Goal: Task Accomplishment & Management: Manage account settings

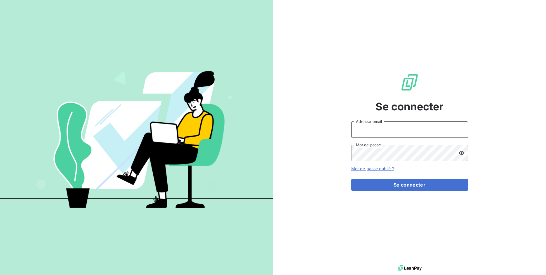
click at [379, 130] on input "Adresse email" at bounding box center [409, 129] width 117 height 16
drag, startPoint x: 372, startPoint y: 131, endPoint x: 389, endPoint y: 130, distance: 16.7
click at [389, 130] on input "admin@3dcelo" at bounding box center [409, 129] width 117 height 16
type input "admin@auditaction"
click at [351, 179] on button "Se connecter" at bounding box center [409, 185] width 117 height 12
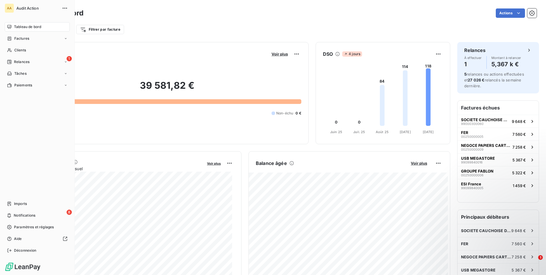
click at [15, 203] on span "Imports" at bounding box center [20, 203] width 13 height 5
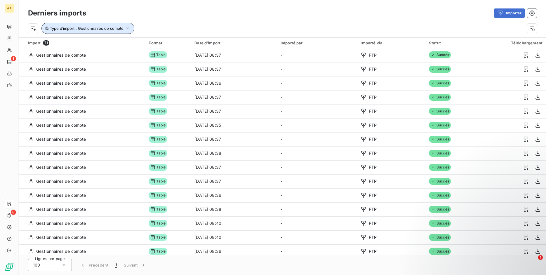
click at [129, 28] on icon "button" at bounding box center [128, 28] width 6 height 6
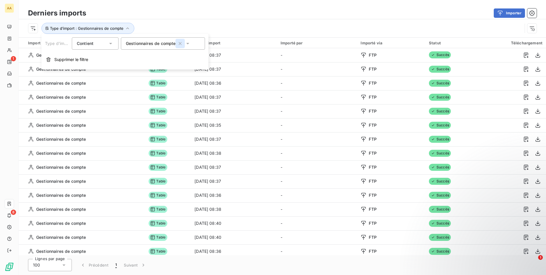
click at [180, 43] on icon "button" at bounding box center [180, 43] width 3 height 3
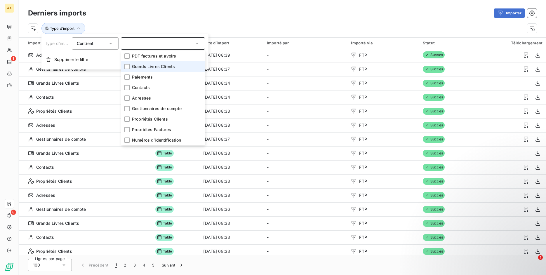
click at [151, 65] on span "Grands Livres Clients" at bounding box center [153, 67] width 43 height 6
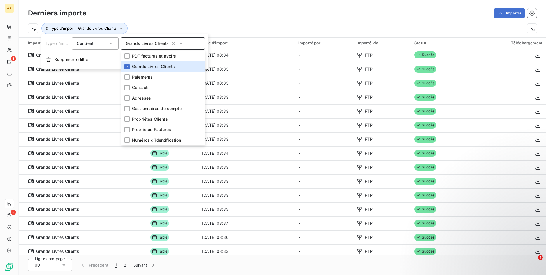
click at [184, 21] on div "Type d’import : Grands Livres Clients" at bounding box center [282, 28] width 527 height 18
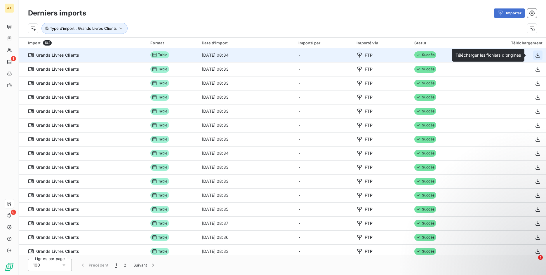
click at [536, 55] on icon "button" at bounding box center [538, 55] width 6 height 6
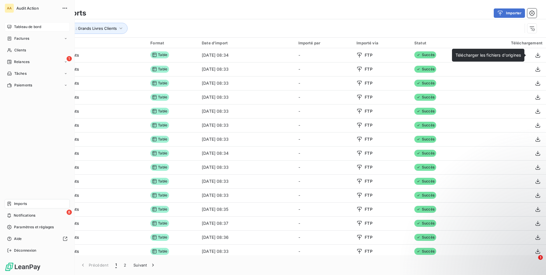
click at [13, 23] on div "Tableau de bord" at bounding box center [37, 26] width 65 height 9
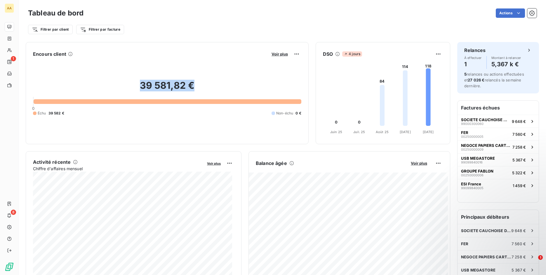
drag, startPoint x: 139, startPoint y: 86, endPoint x: 191, endPoint y: 87, distance: 51.9
click at [191, 87] on h2 "39 581,82 €" at bounding box center [167, 89] width 268 height 18
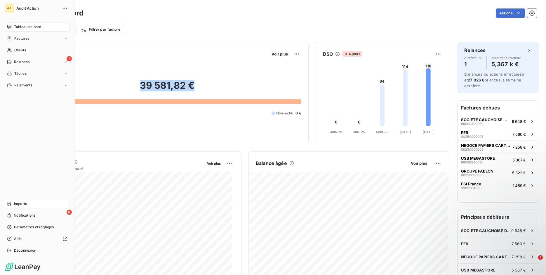
click at [10, 203] on icon at bounding box center [9, 203] width 5 height 5
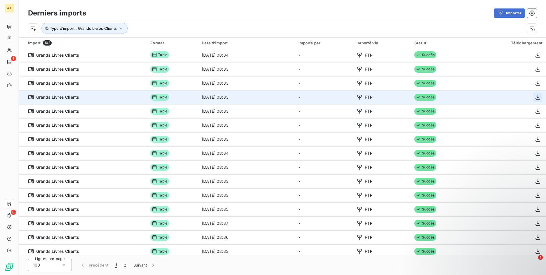
click at [535, 97] on icon "button" at bounding box center [538, 97] width 6 height 6
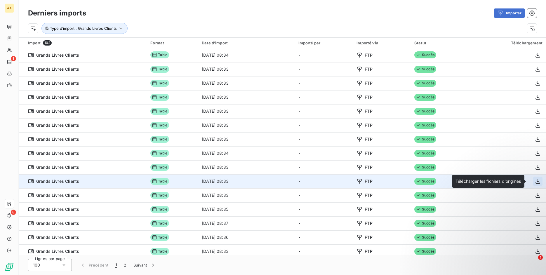
click at [535, 181] on icon "button" at bounding box center [537, 181] width 5 height 5
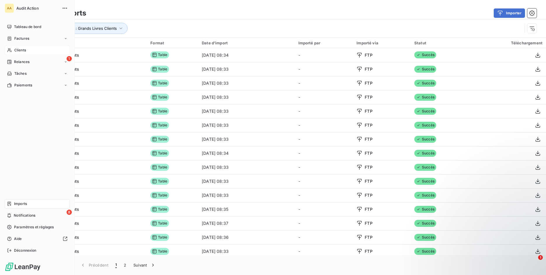
click at [16, 50] on span "Clients" at bounding box center [20, 50] width 12 height 5
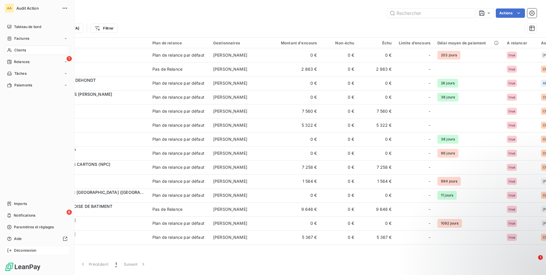
click at [13, 252] on div "Déconnexion" at bounding box center [37, 250] width 65 height 9
